Goal: Transaction & Acquisition: Purchase product/service

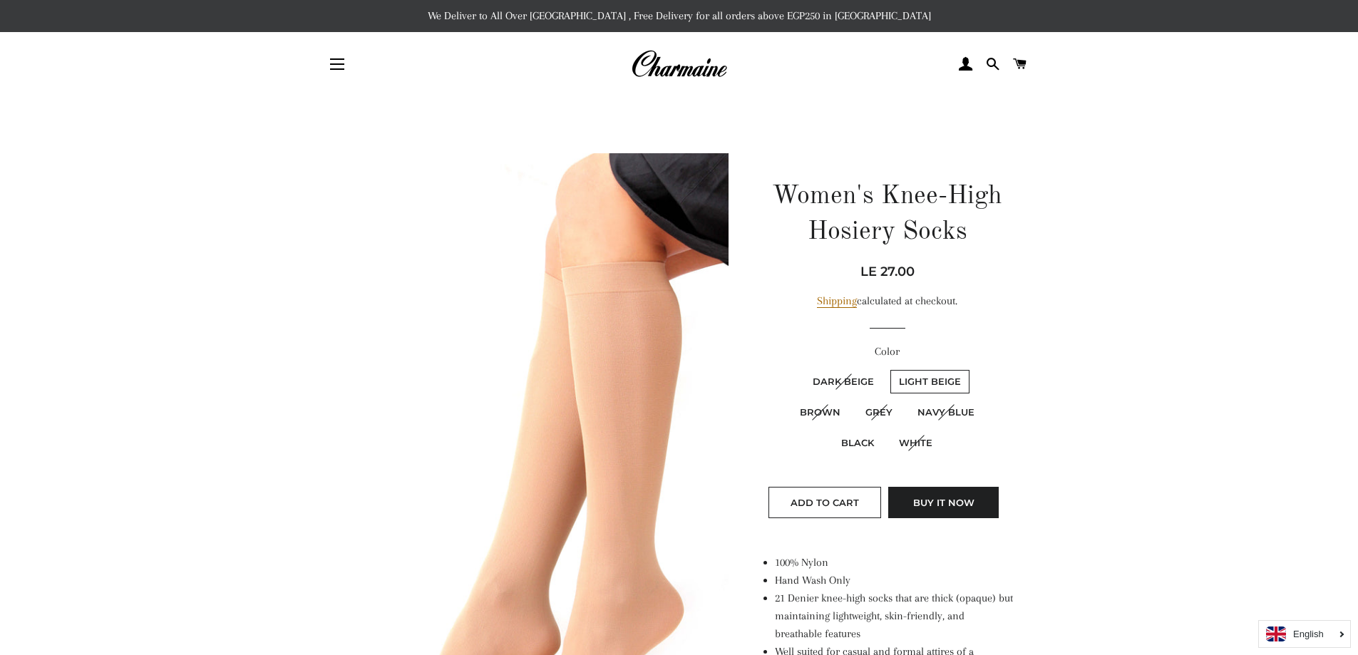
drag, startPoint x: 0, startPoint y: 0, endPoint x: 1190, endPoint y: 325, distance: 1233.8
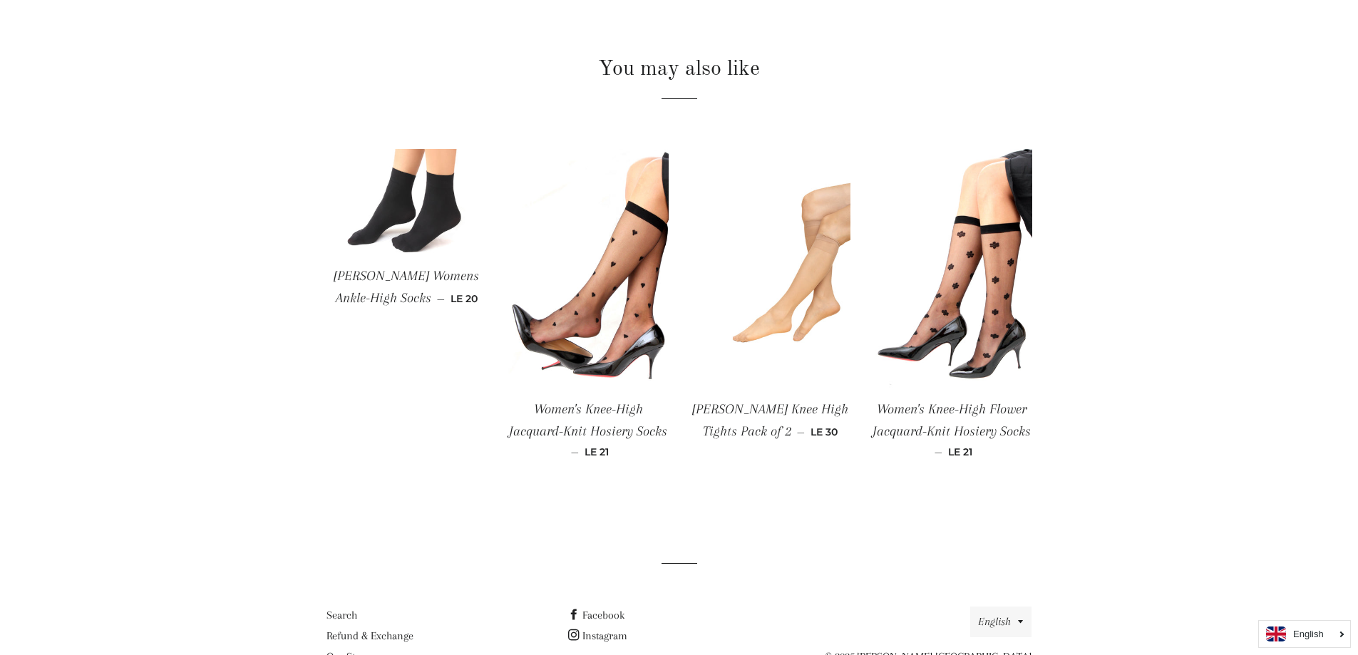
scroll to position [970, 0]
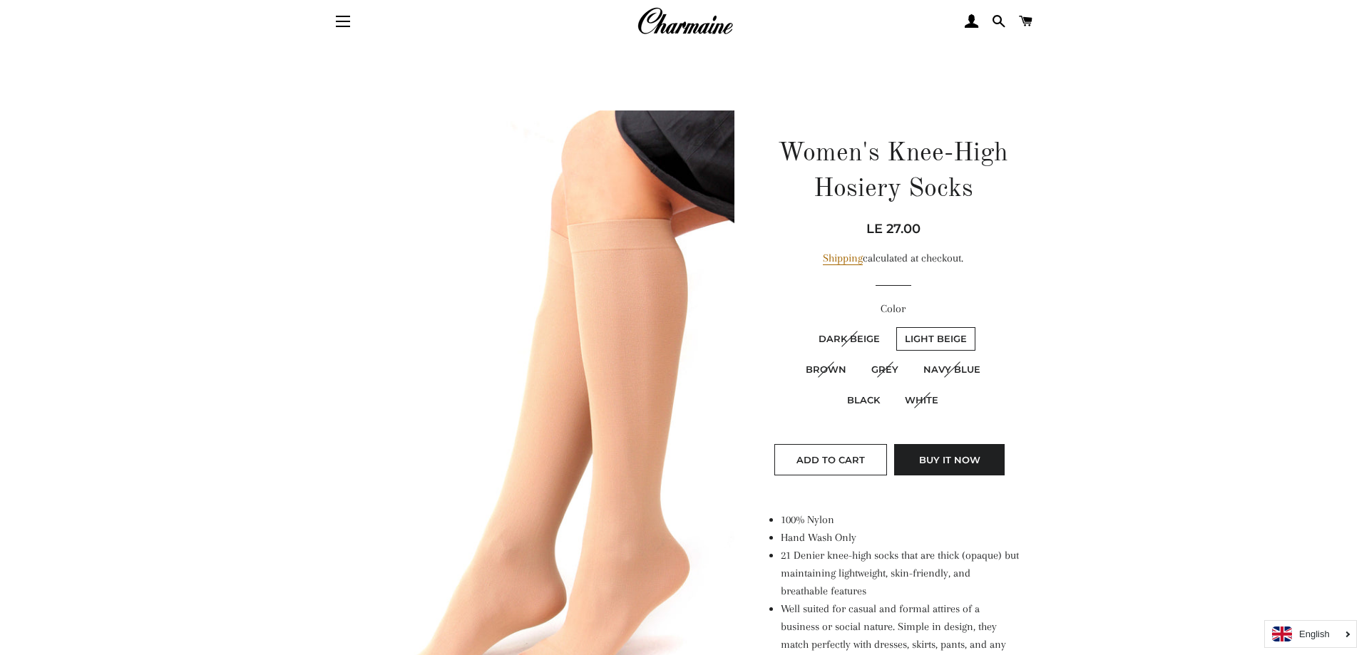
scroll to position [0, 0]
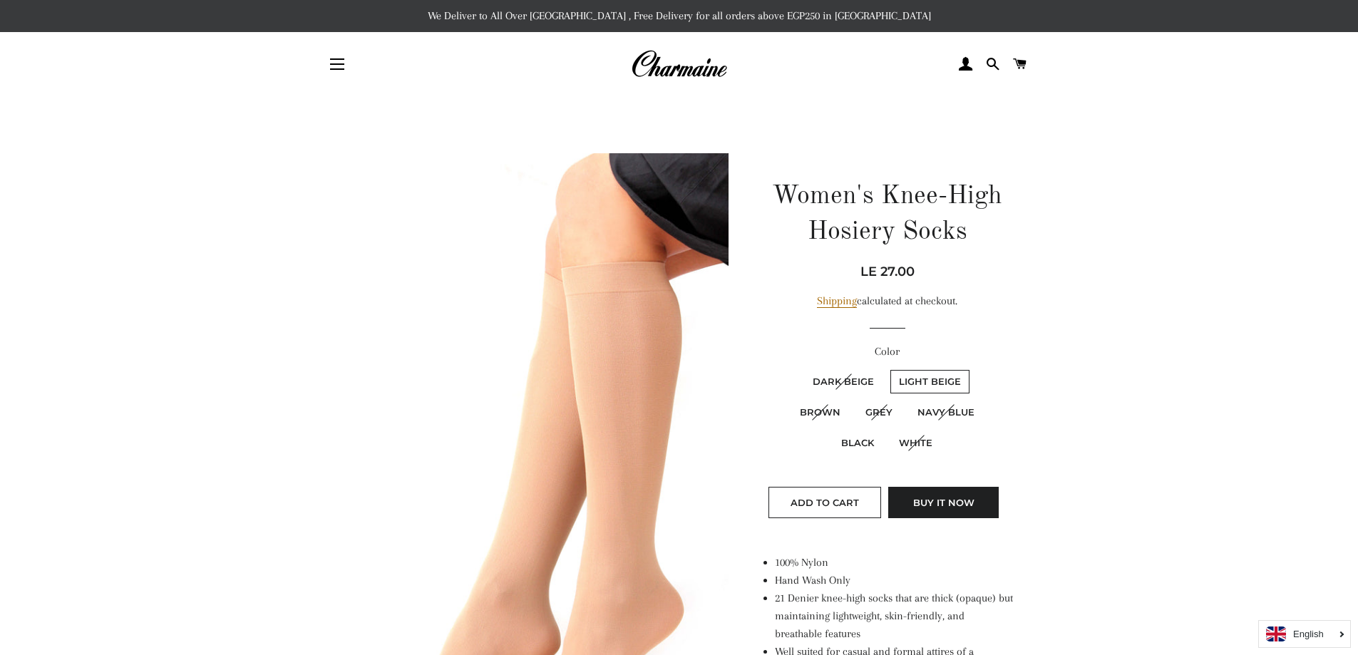
click at [710, 9] on p "We Deliver to All Over [GEOGRAPHIC_DATA] , Free Delivery for all orders above E…" at bounding box center [679, 16] width 1358 height 32
click at [328, 73] on button "Site navigation" at bounding box center [337, 64] width 36 height 36
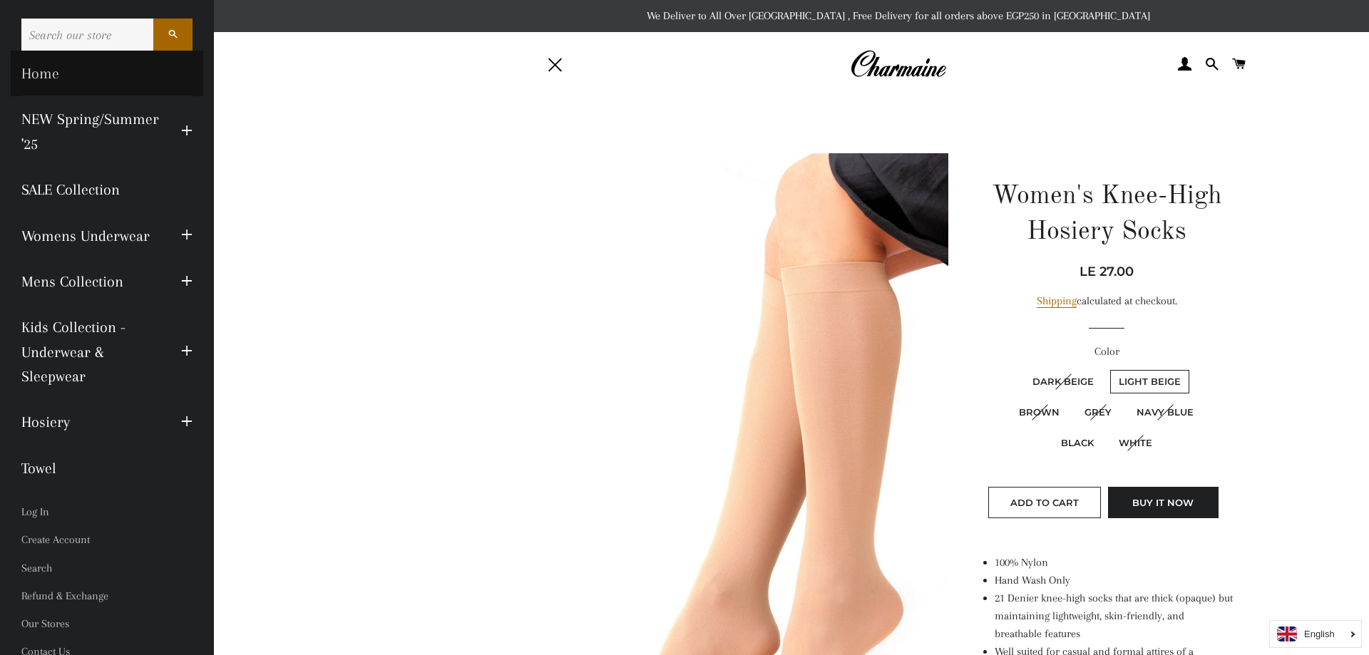
click at [21, 69] on link "Home" at bounding box center [107, 74] width 193 height 46
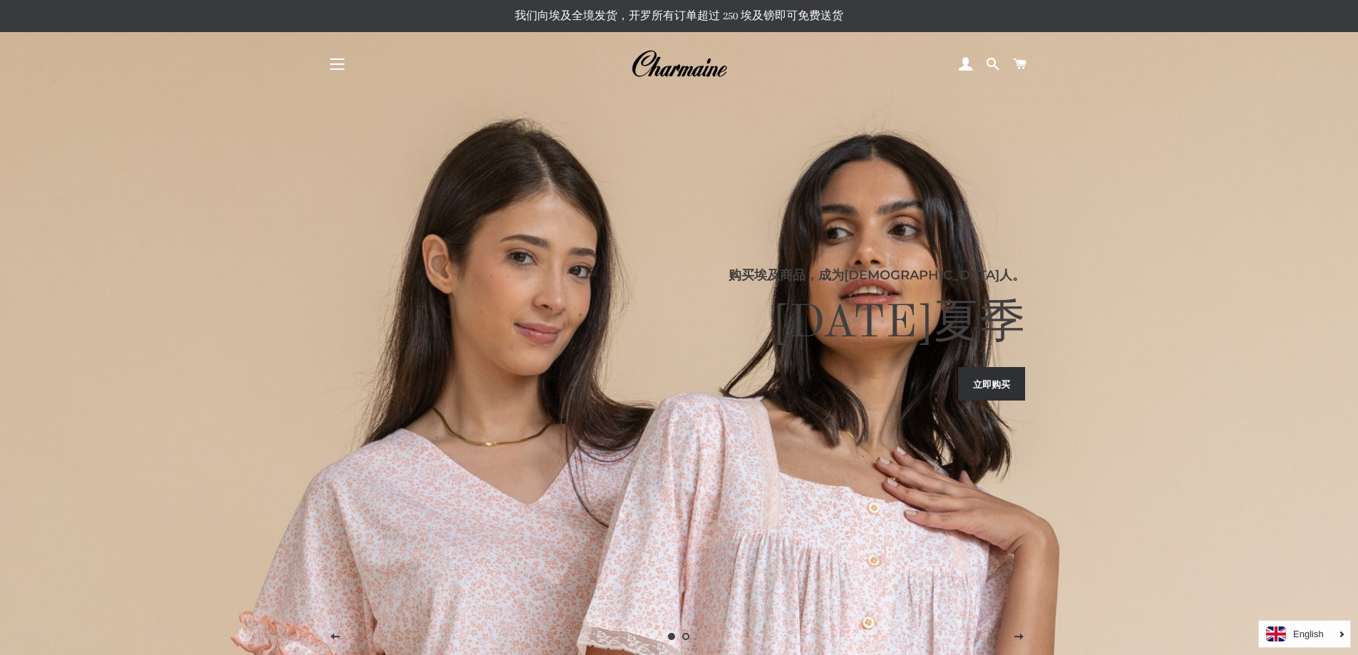
click at [342, 64] on span "button" at bounding box center [337, 63] width 14 height 1
